Goal: Find specific page/section: Find specific page/section

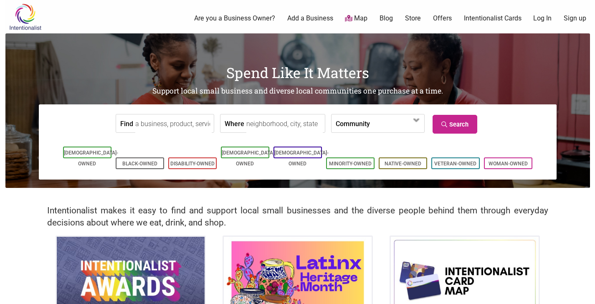
click at [188, 119] on input "Find" at bounding box center [173, 123] width 76 height 19
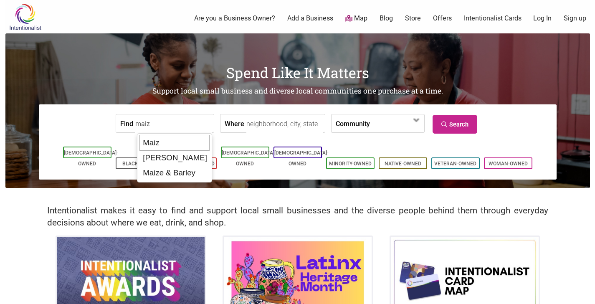
click at [186, 146] on div "Maiz" at bounding box center [174, 143] width 70 height 16
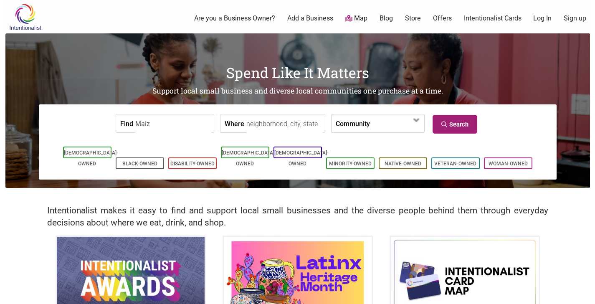
type input "Maiz"
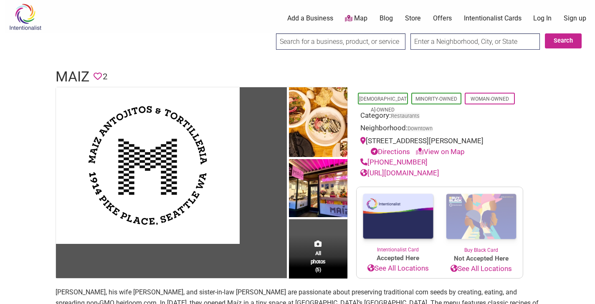
click at [317, 41] on input "search" at bounding box center [340, 41] width 129 height 16
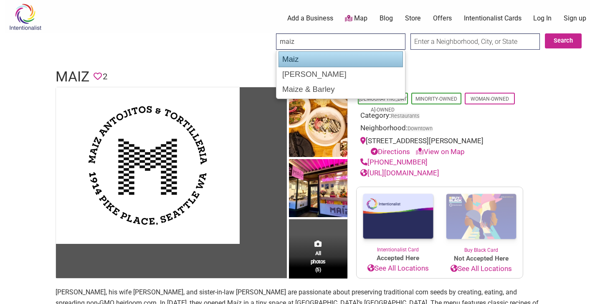
click at [310, 65] on div "Maiz" at bounding box center [341, 59] width 124 height 16
type input "Maiz"
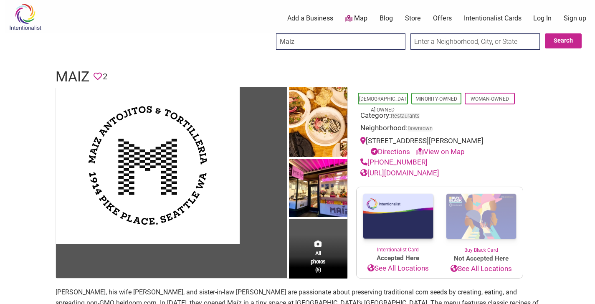
click at [324, 41] on input "Maiz" at bounding box center [340, 41] width 129 height 16
click at [321, 42] on input "search" at bounding box center [340, 41] width 129 height 16
type input "[PERSON_NAME]"
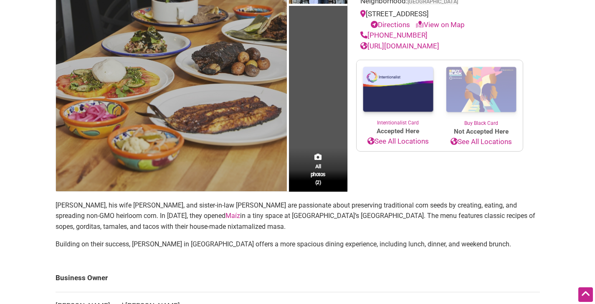
scroll to position [99, 0]
